Goal: Information Seeking & Learning: Understand process/instructions

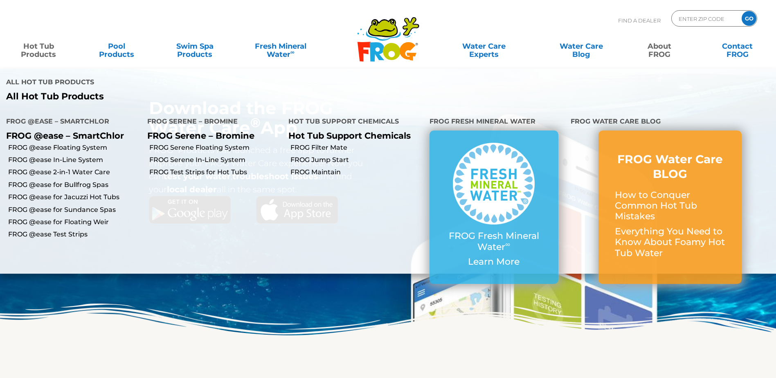
click at [43, 50] on link "Hot Tub Products" at bounding box center [38, 46] width 61 height 16
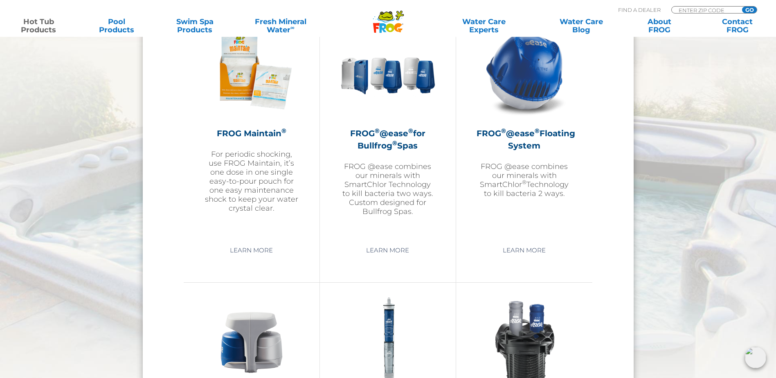
scroll to position [947, 0]
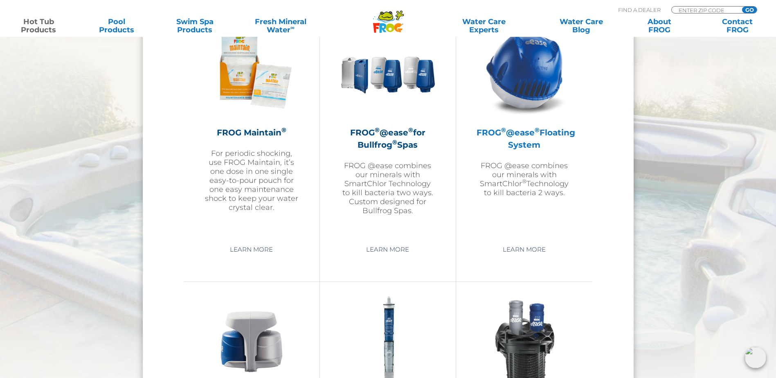
click at [525, 146] on h2 "FROG ® @ease ® Floating System" at bounding box center [524, 138] width 95 height 25
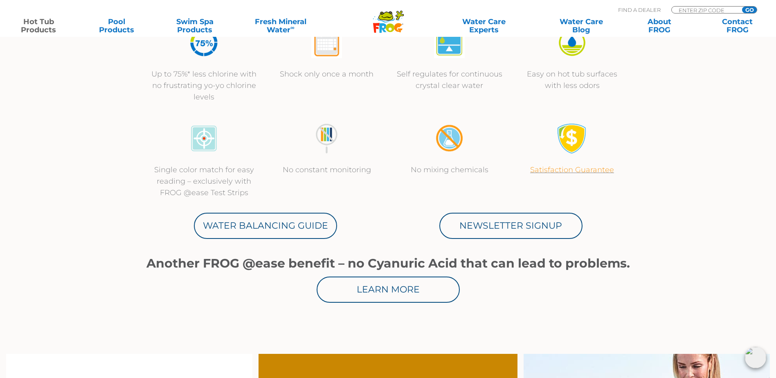
scroll to position [327, 0]
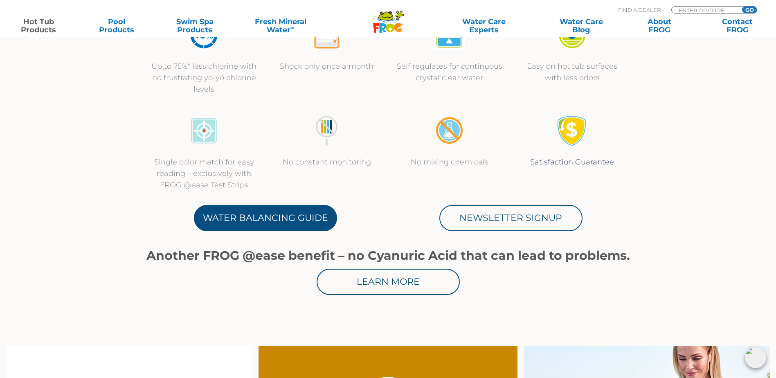
click at [264, 218] on link "Water Balancing Guide" at bounding box center [265, 218] width 143 height 26
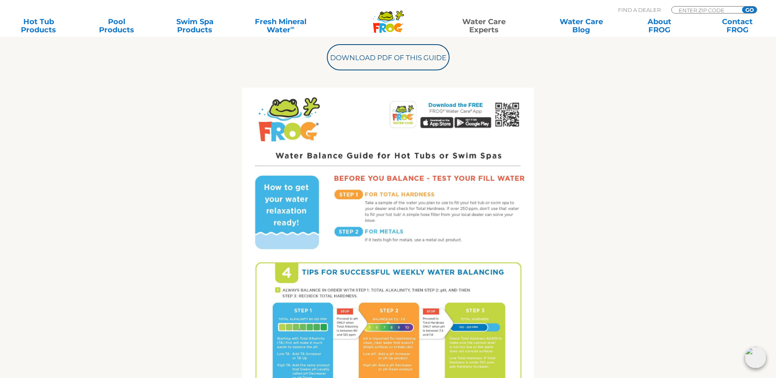
scroll to position [205, 0]
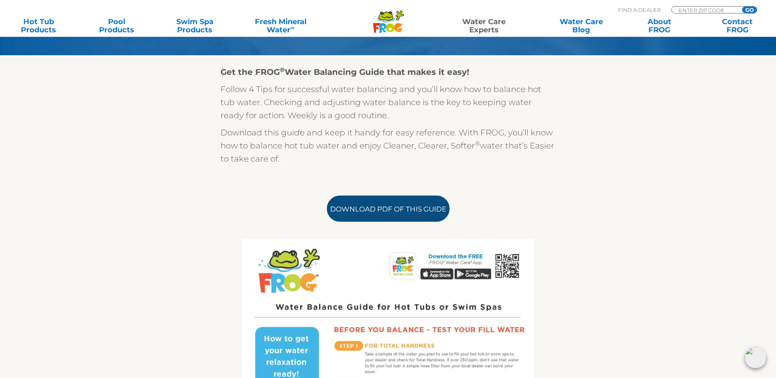
click at [401, 212] on link "Download PDF of this Guide" at bounding box center [388, 209] width 123 height 26
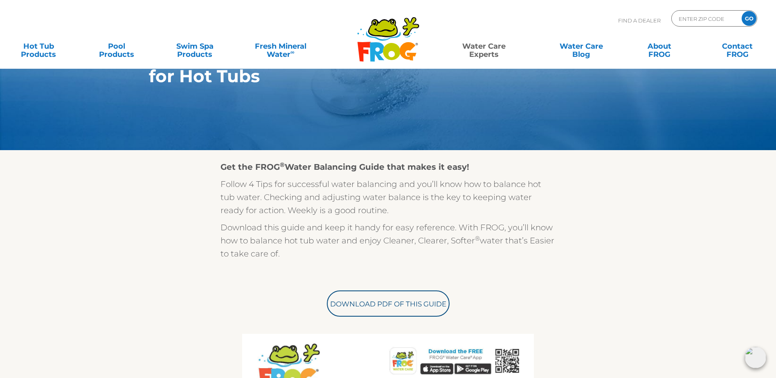
scroll to position [0, 0]
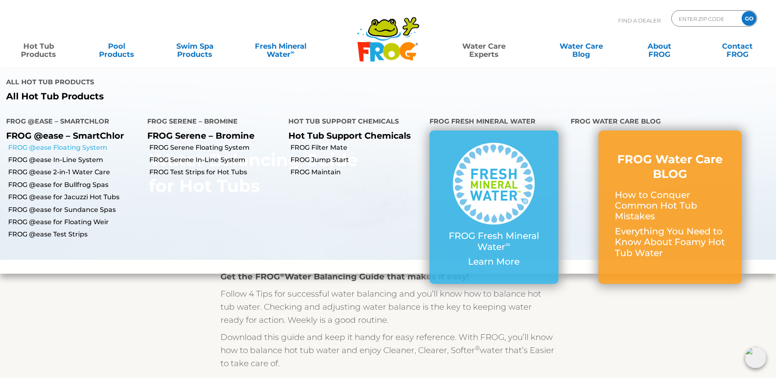
click at [73, 143] on link "FROG @ease Floating System" at bounding box center [74, 147] width 133 height 9
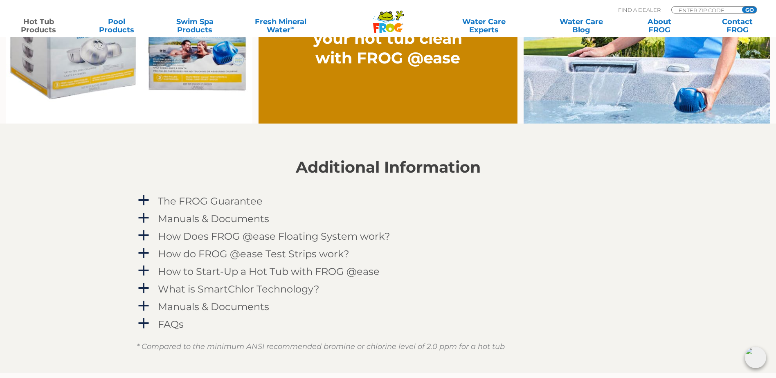
scroll to position [777, 0]
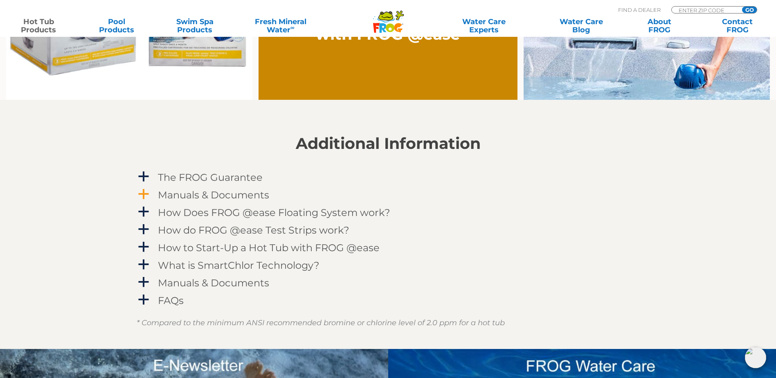
click at [245, 195] on h4 "Manuals & Documents" at bounding box center [213, 194] width 111 height 11
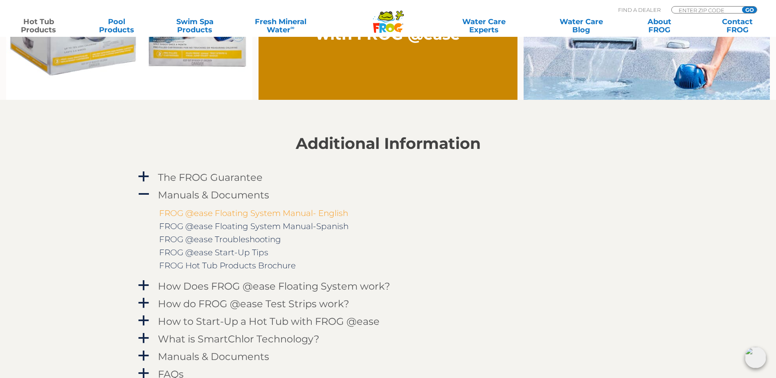
click at [307, 211] on link "FROG @ease Floating System Manual- English" at bounding box center [253, 213] width 189 height 10
click at [268, 239] on link "FROG @ease Troubleshooting" at bounding box center [220, 239] width 122 height 10
